Goal: Find contact information: Find contact information

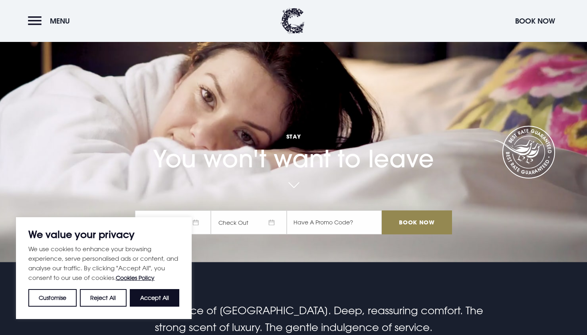
scroll to position [78, 0]
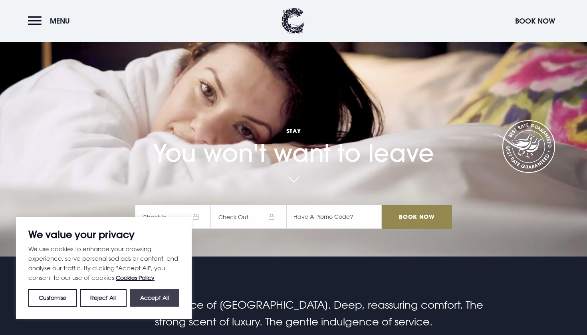
click at [157, 295] on button "Accept All" at bounding box center [155, 298] width 50 height 18
checkbox input "true"
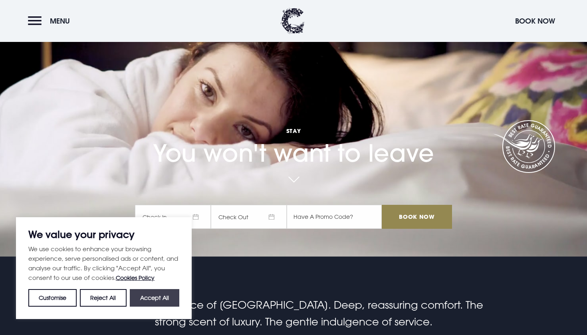
checkbox input "true"
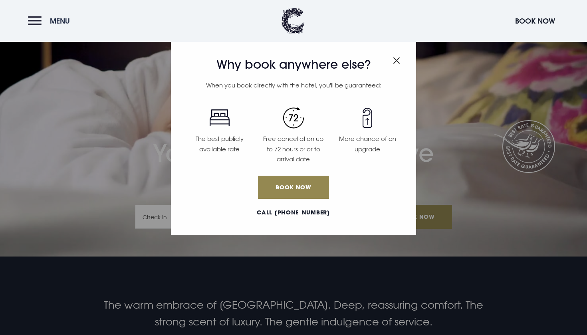
click at [31, 24] on button "Menu" at bounding box center [51, 20] width 46 height 17
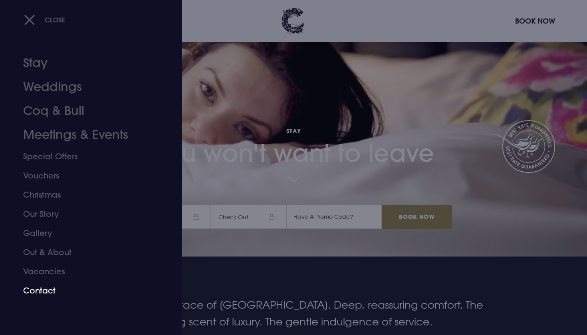
click at [46, 289] on link "Contact" at bounding box center [86, 290] width 126 height 19
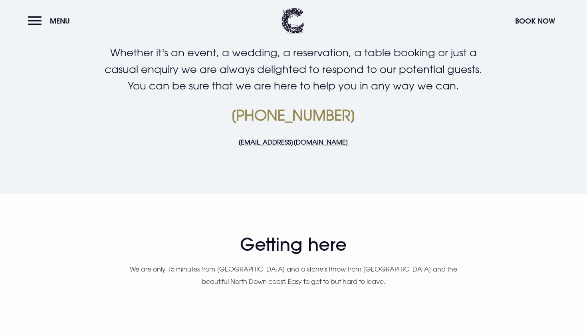
scroll to position [236, 0]
drag, startPoint x: 355, startPoint y: 143, endPoint x: 233, endPoint y: 139, distance: 121.8
click at [233, 139] on p "[EMAIL_ADDRESS][DOMAIN_NAME]" at bounding box center [293, 142] width 380 height 12
copy link "[EMAIL_ADDRESS][DOMAIN_NAME]"
